Goal: Browse casually: Explore the website without a specific task or goal

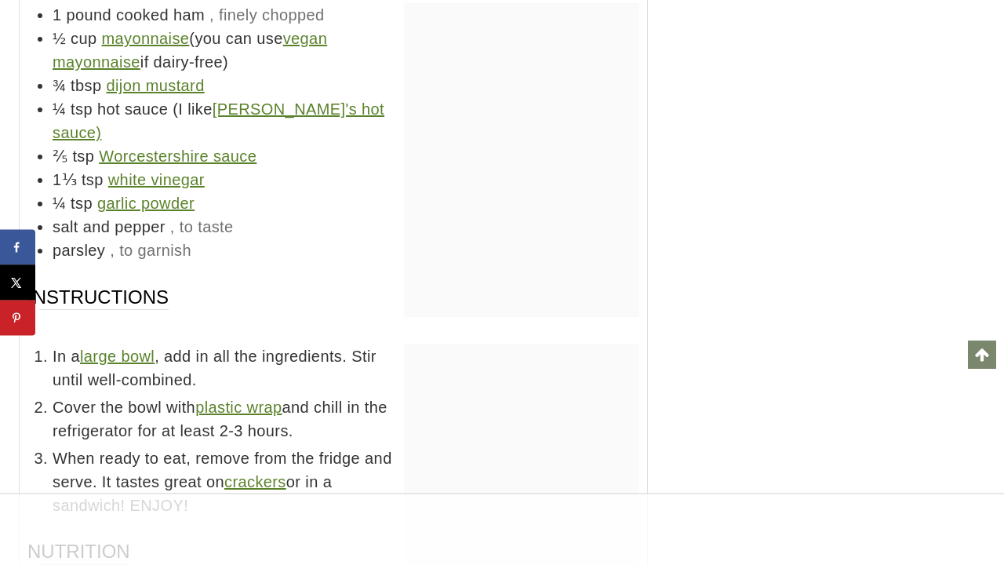
scroll to position [15131, 0]
